Goal: Task Accomplishment & Management: Use online tool/utility

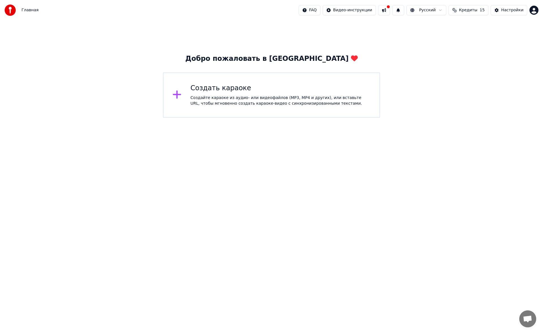
click at [321, 118] on html "Главная FAQ Видео-инструкции Русский Кредиты 15 Настройки Добро пожаловать в Yo…" at bounding box center [271, 59] width 543 height 118
click at [293, 101] on div "Создайте караоке из аудио- или видеофайлов (MP3, MP4 и других), или вставьте UR…" at bounding box center [281, 100] width 180 height 11
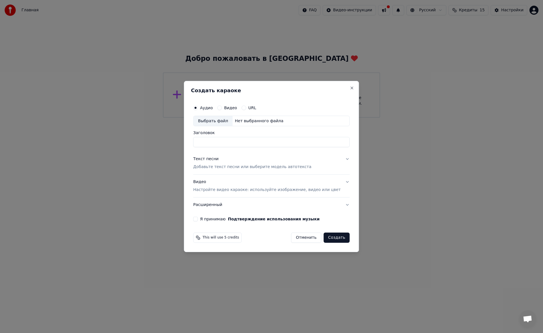
click at [227, 116] on div "Выбрать файл" at bounding box center [213, 121] width 39 height 10
type input "**********"
click at [213, 166] on p "Добавьте текст песни или выберите модель автотекста" at bounding box center [252, 167] width 118 height 6
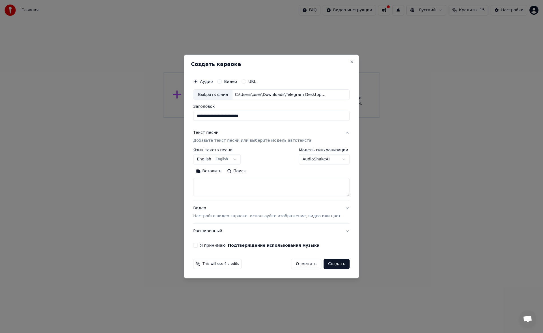
click at [218, 172] on button "Вставить" at bounding box center [208, 171] width 31 height 9
click at [272, 169] on button "Развернуть" at bounding box center [267, 171] width 36 height 9
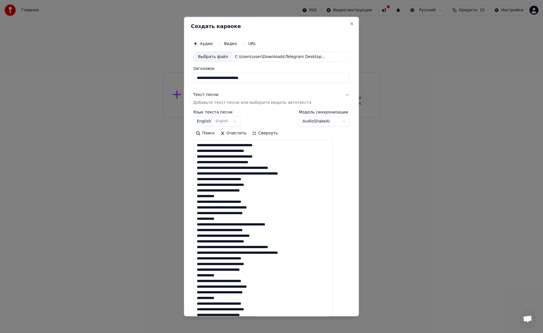
click at [314, 174] on textarea at bounding box center [263, 244] width 140 height 208
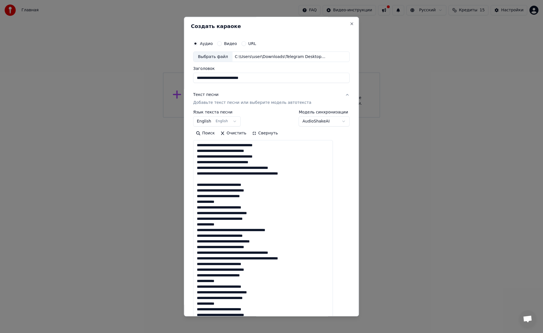
click at [230, 225] on textarea at bounding box center [263, 244] width 140 height 208
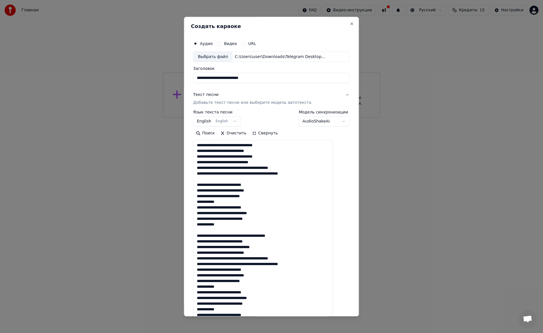
click at [315, 266] on textarea at bounding box center [263, 244] width 140 height 208
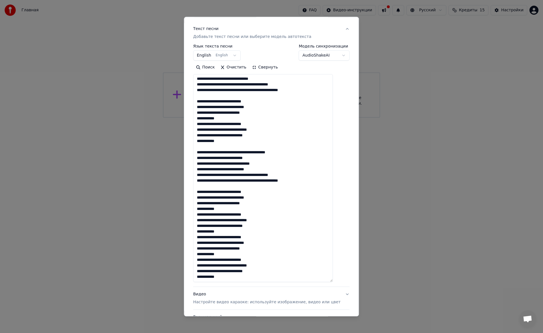
scroll to position [66, 0]
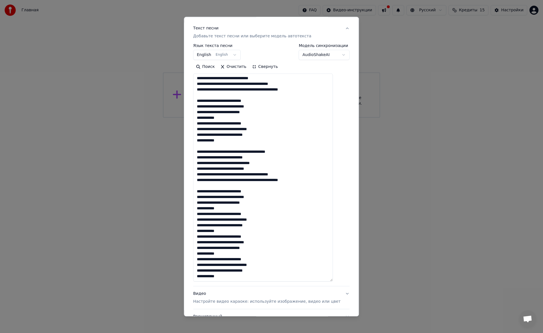
click at [233, 231] on textarea at bounding box center [263, 178] width 140 height 208
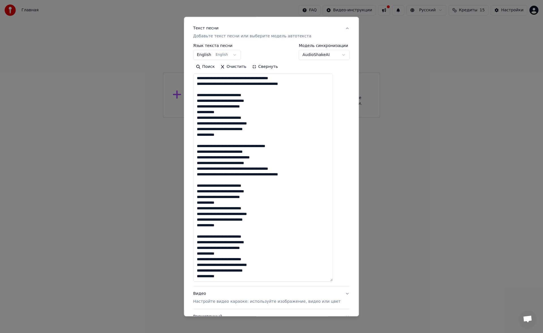
scroll to position [0, 0]
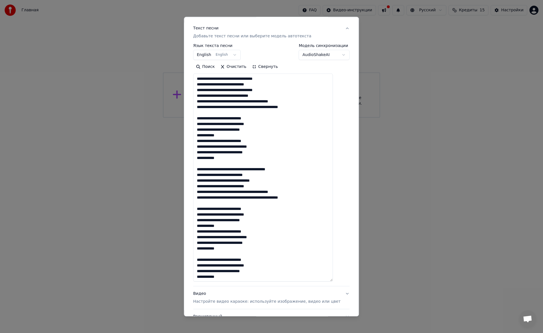
type textarea "**********"
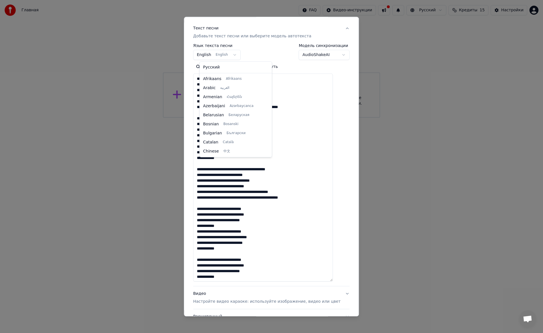
click at [236, 57] on body "**********" at bounding box center [271, 59] width 543 height 118
select select "**"
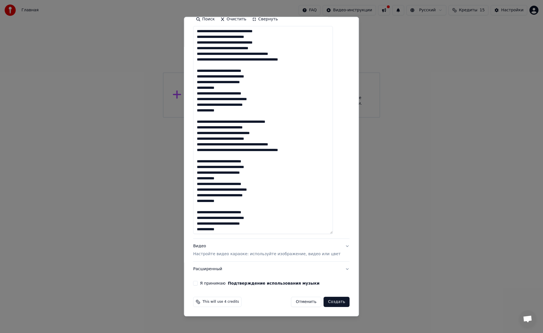
scroll to position [23, 0]
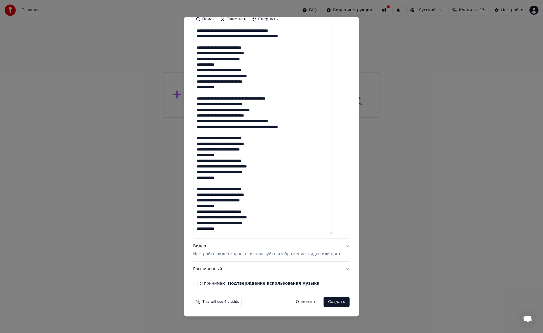
click at [251, 249] on div "Видео Настройте видео караоке: используйте изображение, видео или цвет" at bounding box center [266, 251] width 147 height 14
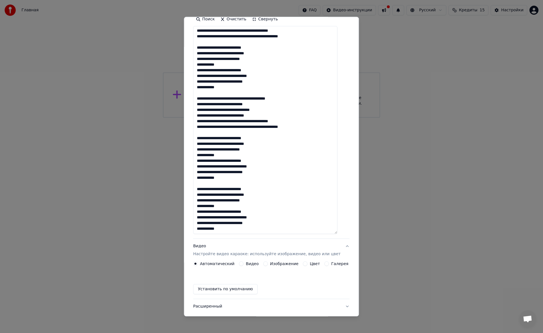
scroll to position [0, 0]
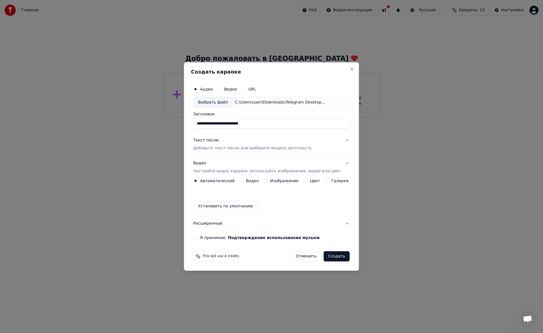
click at [305, 182] on button "Цвет" at bounding box center [305, 181] width 5 height 5
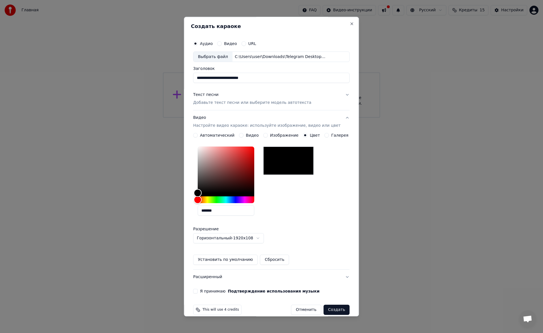
click at [198, 291] on button "Я принимаю Подтверждение использования музыки" at bounding box center [195, 291] width 5 height 5
click at [331, 310] on button "Создать" at bounding box center [337, 310] width 26 height 10
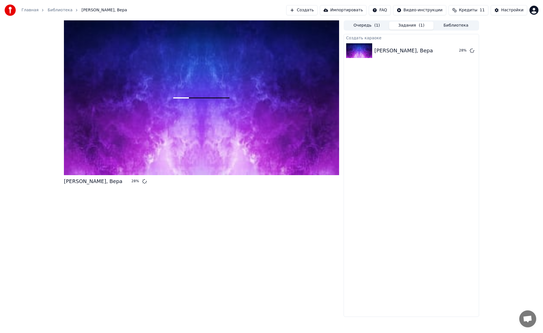
click at [529, 320] on span "Открытый чат" at bounding box center [527, 320] width 9 height 8
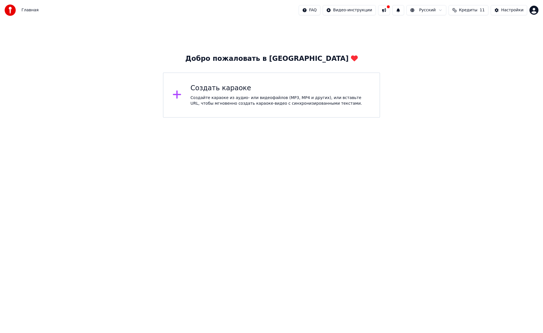
click at [390, 14] on button at bounding box center [384, 10] width 12 height 10
click at [367, 10] on html "Главная FAQ Видео-инструкции Русский Кредиты 11 Настройки Добро пожаловать в Yo…" at bounding box center [271, 59] width 543 height 118
click at [422, 48] on html "Главная FAQ Видео-инструкции Русский Кредиты 11 Настройки Добро пожаловать в Yo…" at bounding box center [271, 59] width 543 height 118
click at [508, 27] on div "Добро пожаловать в Youka Создать караоке Создайте караоке из аудио- или видеофа…" at bounding box center [271, 68] width 543 height 97
click at [536, 12] on html "Главная FAQ Видео-инструкции Русский Кредиты 11 Настройки Добро пожаловать в Yo…" at bounding box center [271, 59] width 543 height 118
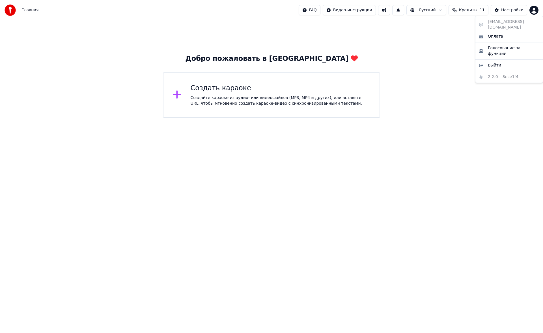
click at [243, 61] on html "Главная FAQ Видео-инструкции Русский Кредиты 11 Настройки Добро пожаловать в Yo…" at bounding box center [271, 59] width 543 height 118
click at [471, 5] on div "Главная FAQ Видео-инструкции Русский Кредиты 11 Настройки" at bounding box center [271, 10] width 543 height 20
click at [470, 10] on span "Кредиты" at bounding box center [468, 10] width 18 height 6
click at [29, 12] on span "Главная" at bounding box center [30, 10] width 17 height 6
click at [232, 104] on div "Создайте караоке из аудио- или видеофайлов (MP3, MP4 и других), или вставьте UR…" at bounding box center [281, 100] width 180 height 11
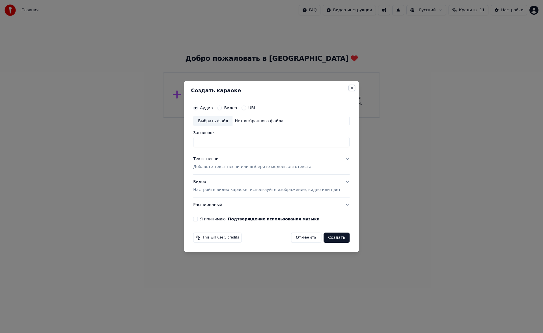
click at [350, 88] on button "Close" at bounding box center [352, 88] width 5 height 5
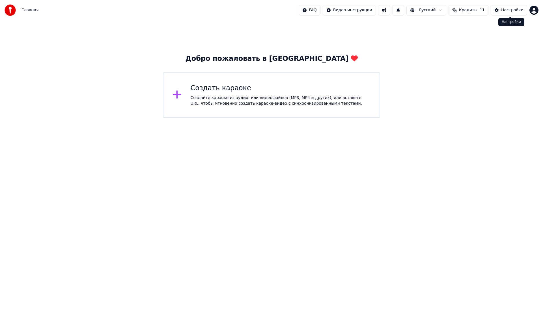
click at [522, 10] on div "Настройки" at bounding box center [512, 10] width 22 height 6
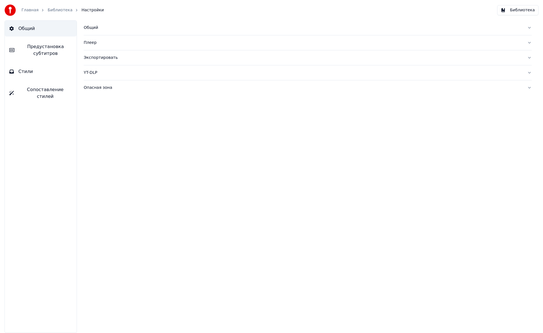
click at [61, 8] on link "Библиотека" at bounding box center [60, 10] width 25 height 6
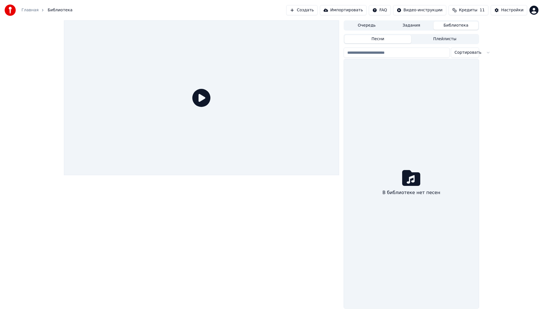
click at [220, 95] on div at bounding box center [201, 97] width 275 height 155
click at [201, 99] on icon at bounding box center [201, 98] width 18 height 18
click at [411, 25] on button "Задания" at bounding box center [411, 26] width 45 height 8
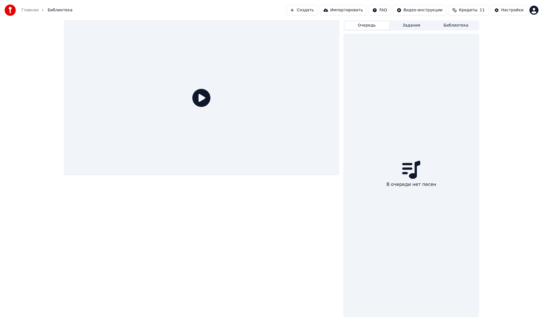
click at [383, 23] on button "Очередь" at bounding box center [367, 26] width 45 height 8
click at [442, 27] on button "Библиотека" at bounding box center [456, 26] width 45 height 8
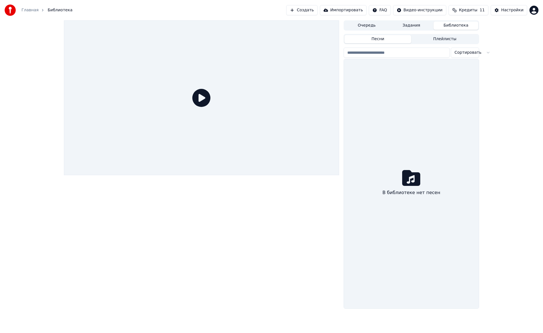
click at [418, 26] on button "Задания" at bounding box center [411, 26] width 45 height 8
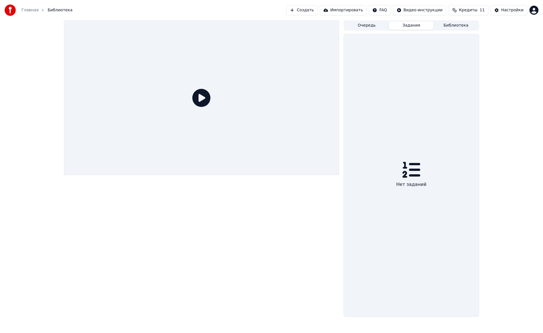
click at [450, 17] on div "Главная Библиотека Создать Импортировать FAQ Видео-инструкции Кредиты 11 Настро…" at bounding box center [271, 10] width 543 height 20
click at [450, 19] on div "Главная Библиотека Создать Импортировать FAQ Видео-инструкции Кредиты 11 Настро…" at bounding box center [271, 10] width 543 height 20
click at [451, 22] on button "Библиотека" at bounding box center [456, 26] width 45 height 8
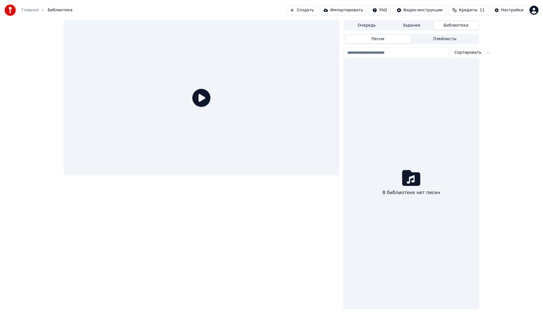
click at [447, 46] on div "Песни Плейлисты Сортировать В библиотеке нет песен" at bounding box center [412, 171] width 136 height 275
click at [441, 37] on button "Плейлисты" at bounding box center [444, 39] width 67 height 8
click at [403, 42] on button "Песни" at bounding box center [378, 39] width 67 height 8
click at [423, 22] on button "Задания" at bounding box center [411, 26] width 45 height 8
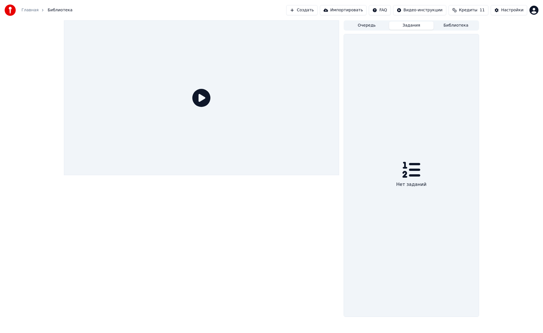
click at [480, 5] on button "Кредиты 11" at bounding box center [469, 10] width 40 height 10
click at [463, 50] on button "Обновить" at bounding box center [473, 52] width 34 height 10
click at [463, 50] on div "Обновить" at bounding box center [472, 52] width 41 height 10
click at [469, 52] on button "Обновить" at bounding box center [473, 52] width 34 height 10
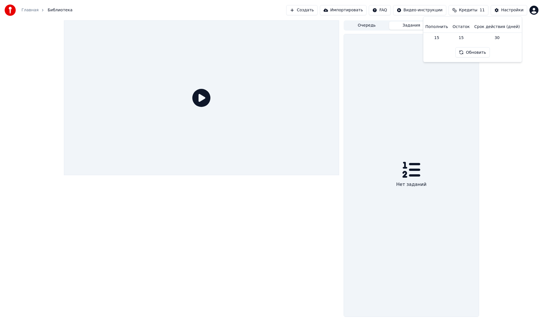
click at [444, 39] on td "15" at bounding box center [436, 38] width 27 height 10
click at [440, 38] on td "15" at bounding box center [436, 38] width 27 height 10
drag, startPoint x: 450, startPoint y: 38, endPoint x: 463, endPoint y: 37, distance: 12.2
click at [463, 37] on tr "15 15 30" at bounding box center [472, 38] width 99 height 10
drag, startPoint x: 467, startPoint y: 38, endPoint x: 512, endPoint y: 35, distance: 44.8
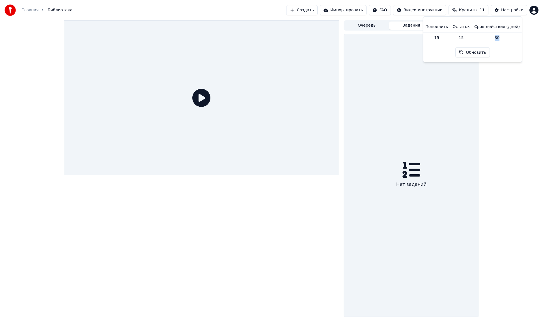
click at [512, 35] on tr "15 15 30" at bounding box center [472, 38] width 99 height 10
click at [479, 80] on div "Нет заданий" at bounding box center [411, 175] width 135 height 282
click at [352, 13] on button "Импортировать" at bounding box center [343, 10] width 47 height 10
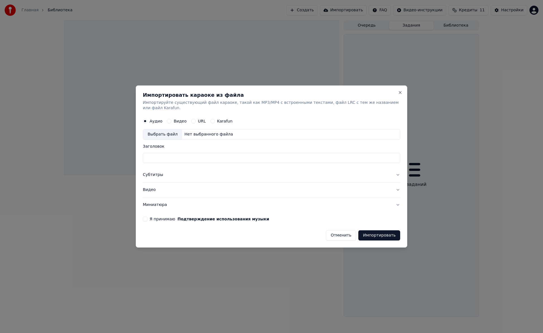
click at [396, 94] on div "Импортировать караоке из файла Импортируйте существующий файл караоке, такой ка…" at bounding box center [272, 166] width 272 height 162
click at [394, 97] on h2 "Импортировать караоке из файла" at bounding box center [271, 95] width 257 height 5
click at [399, 95] on button "Close" at bounding box center [400, 92] width 5 height 5
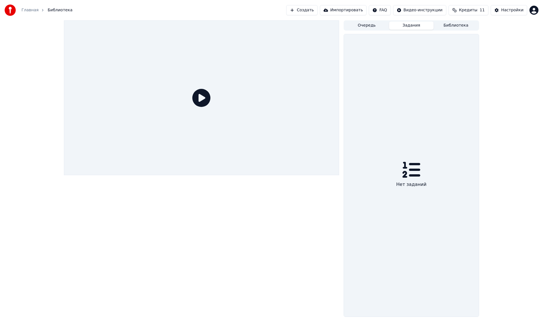
click at [316, 12] on button "Создать" at bounding box center [301, 10] width 31 height 10
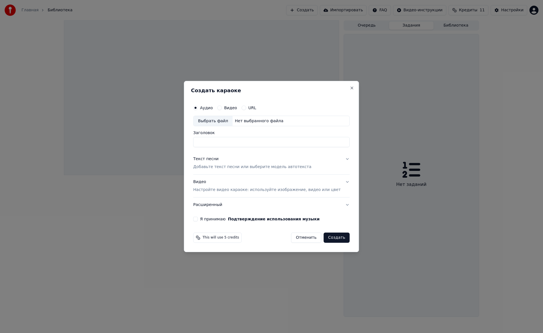
click at [345, 91] on div "Создать караоке Аудио Видео URL Выбрать файл Нет выбранного файла Заголовок Тек…" at bounding box center [271, 166] width 175 height 171
click at [350, 88] on button "Close" at bounding box center [352, 88] width 5 height 5
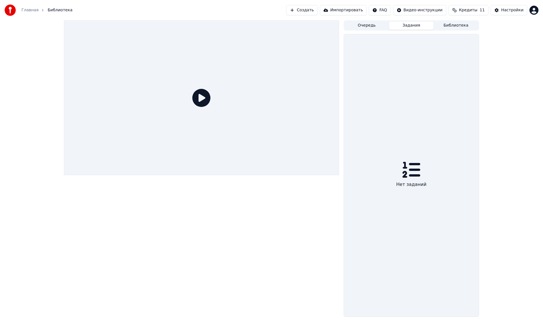
click at [365, 22] on button "Очередь" at bounding box center [367, 26] width 45 height 8
click at [439, 178] on div "В очереди нет песен" at bounding box center [411, 175] width 135 height 282
click at [201, 99] on icon at bounding box center [201, 98] width 18 height 18
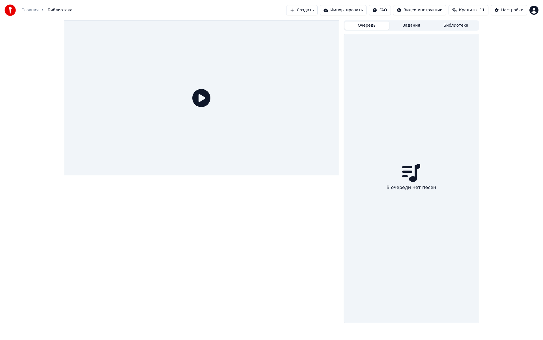
click at [263, 175] on div at bounding box center [201, 97] width 275 height 155
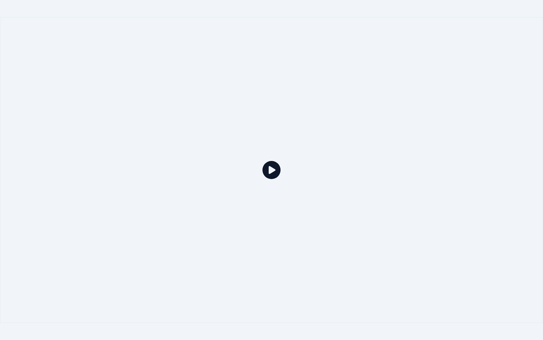
click at [263, 179] on div at bounding box center [271, 170] width 543 height 306
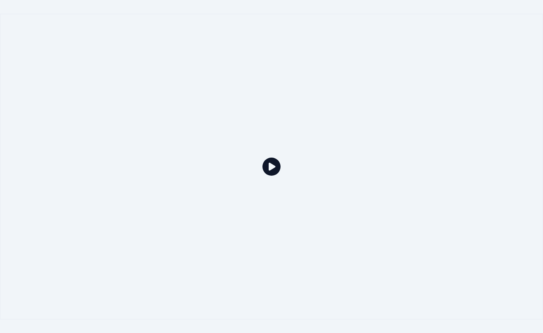
click at [14, 9] on img at bounding box center [10, 10] width 11 height 11
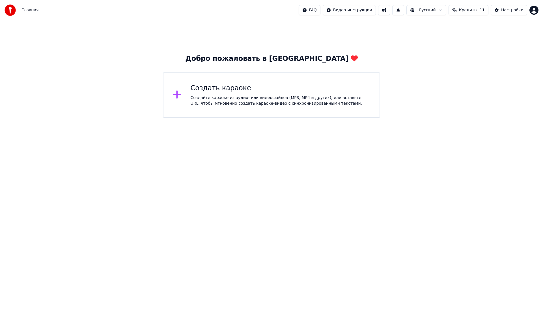
click at [29, 11] on span "Главная" at bounding box center [30, 10] width 17 height 6
click at [533, 9] on html "Главная FAQ Видео-инструкции Русский Кредиты 11 Настройки Добро пожаловать в Yo…" at bounding box center [271, 59] width 543 height 118
click at [499, 45] on span "Голосование за функции" at bounding box center [513, 50] width 51 height 11
click at [517, 10] on div "Настройки" at bounding box center [512, 10] width 22 height 6
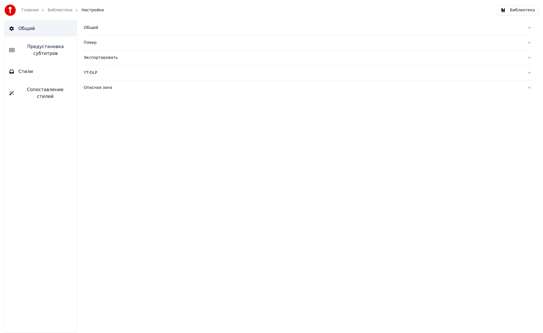
click at [92, 31] on button "Общий" at bounding box center [308, 27] width 448 height 15
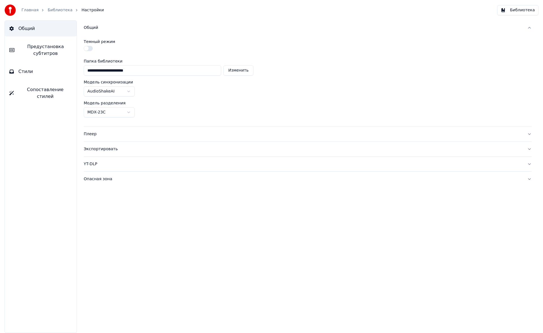
click at [119, 132] on div "Плеер" at bounding box center [303, 134] width 439 height 6
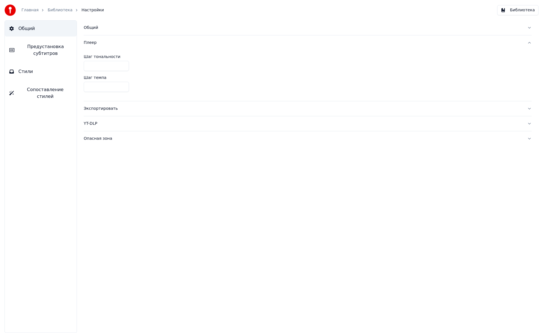
click at [104, 109] on div "Экспортировать" at bounding box center [303, 109] width 439 height 6
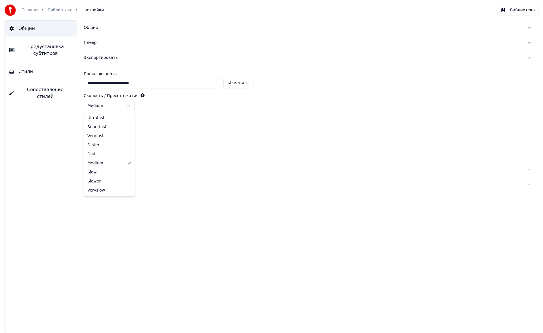
click at [126, 105] on html "**********" at bounding box center [271, 166] width 543 height 333
click at [122, 128] on html "**********" at bounding box center [271, 166] width 543 height 333
click at [56, 7] on link "Библиотека" at bounding box center [60, 10] width 25 height 6
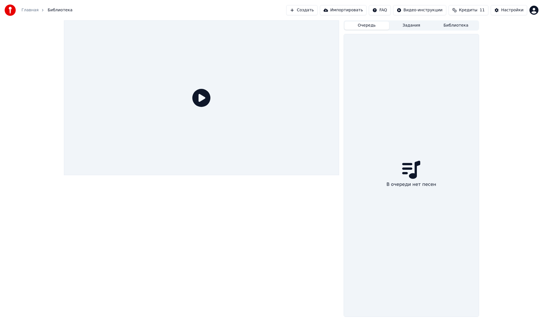
click at [317, 8] on button "Создать" at bounding box center [301, 10] width 31 height 10
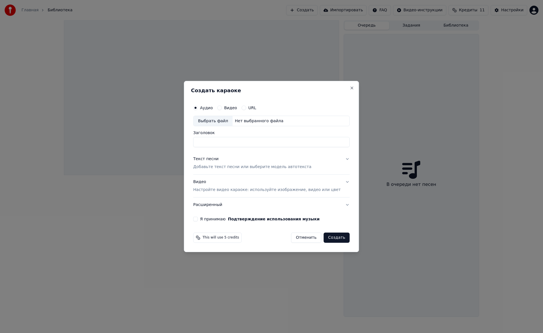
click at [219, 115] on div "Аудио Видео URL Выбрать файл Нет выбранного файла" at bounding box center [271, 114] width 156 height 24
click at [221, 123] on div "Выбрать файл" at bounding box center [213, 121] width 39 height 10
type input "**********"
click at [210, 168] on p "Добавьте текст песни или выберите модель автотекста" at bounding box center [252, 167] width 118 height 6
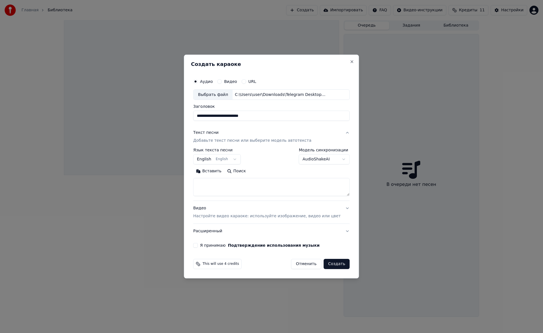
click at [215, 171] on button "Вставить" at bounding box center [208, 171] width 31 height 9
click at [269, 172] on button "Развернуть" at bounding box center [267, 171] width 36 height 9
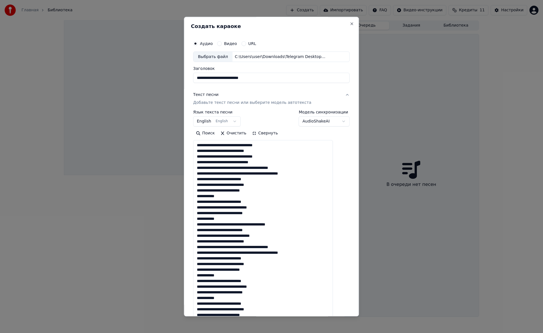
click at [316, 175] on textarea at bounding box center [263, 244] width 140 height 208
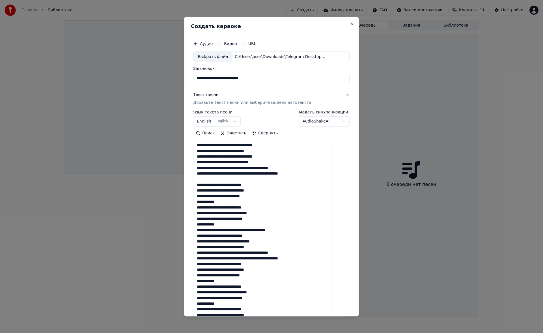
click at [230, 224] on textarea at bounding box center [263, 244] width 140 height 208
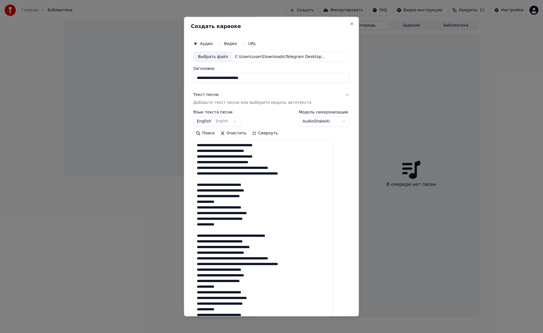
click at [315, 264] on textarea at bounding box center [263, 244] width 140 height 208
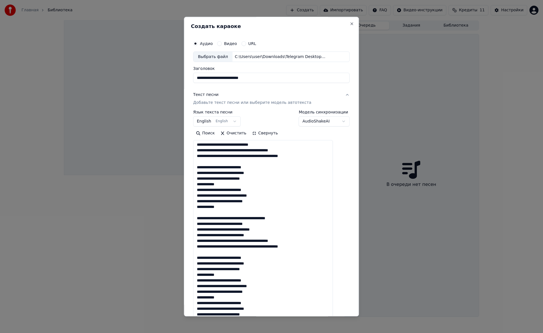
click at [234, 298] on textarea at bounding box center [263, 244] width 140 height 208
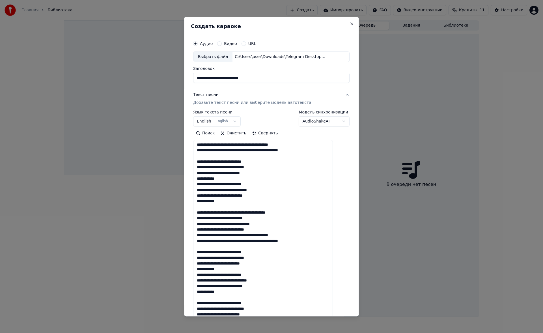
scroll to position [114, 0]
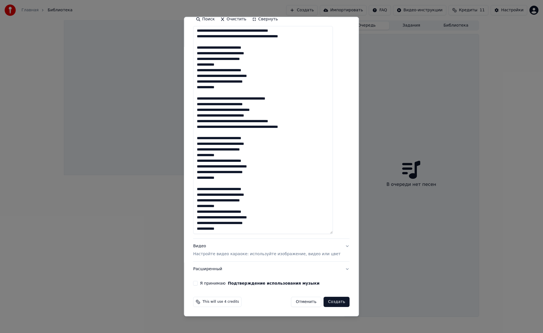
type textarea "**********"
click at [226, 254] on p "Настройте видео караоке: используйте изображение, видео или цвет" at bounding box center [266, 255] width 147 height 6
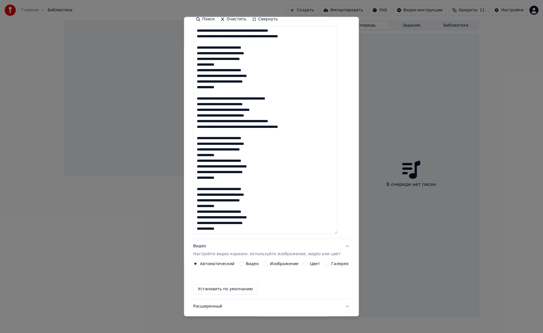
scroll to position [0, 0]
